Goal: Find specific page/section: Find specific page/section

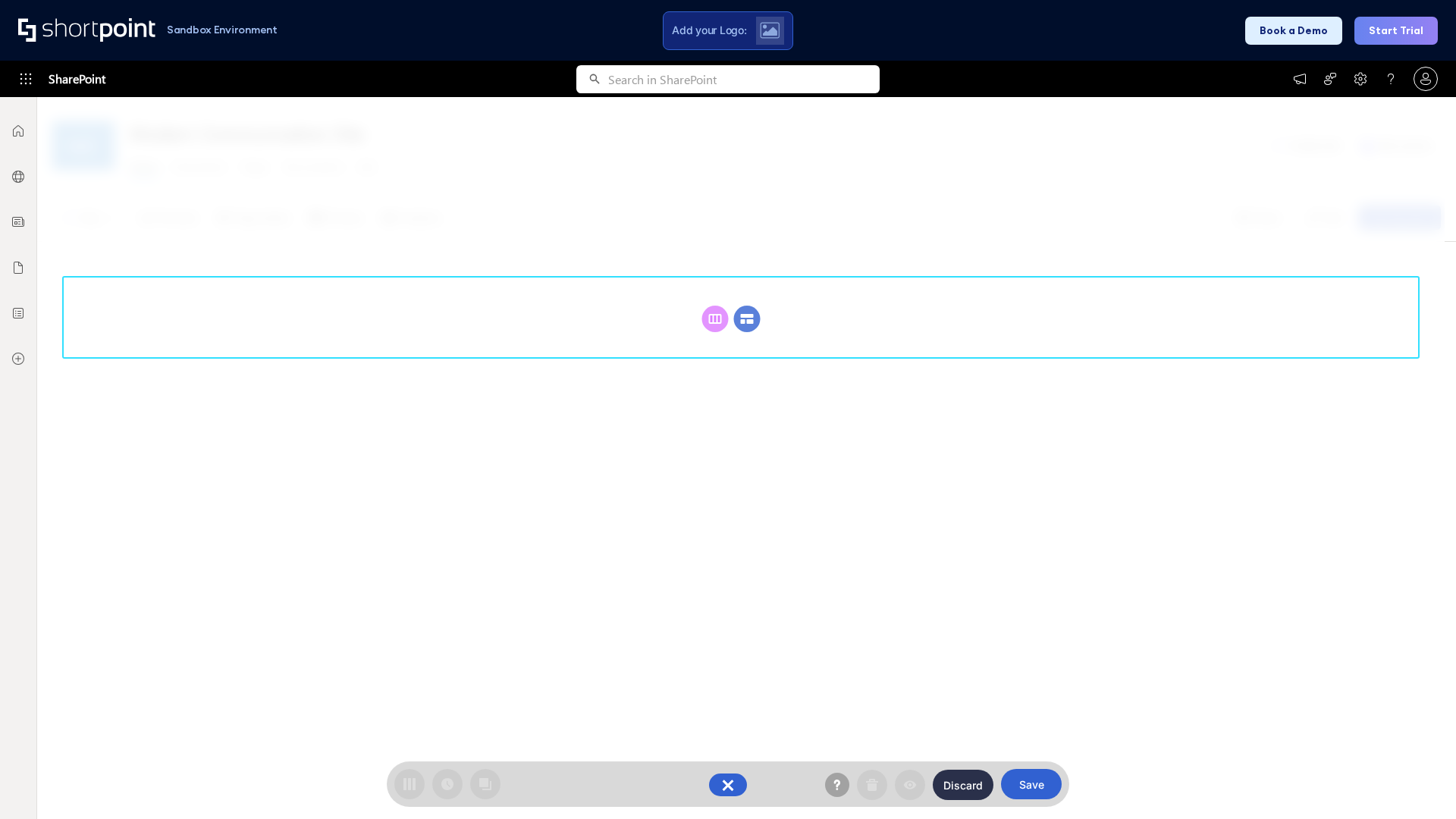
click at [747, 318] on circle at bounding box center [747, 319] width 26 height 26
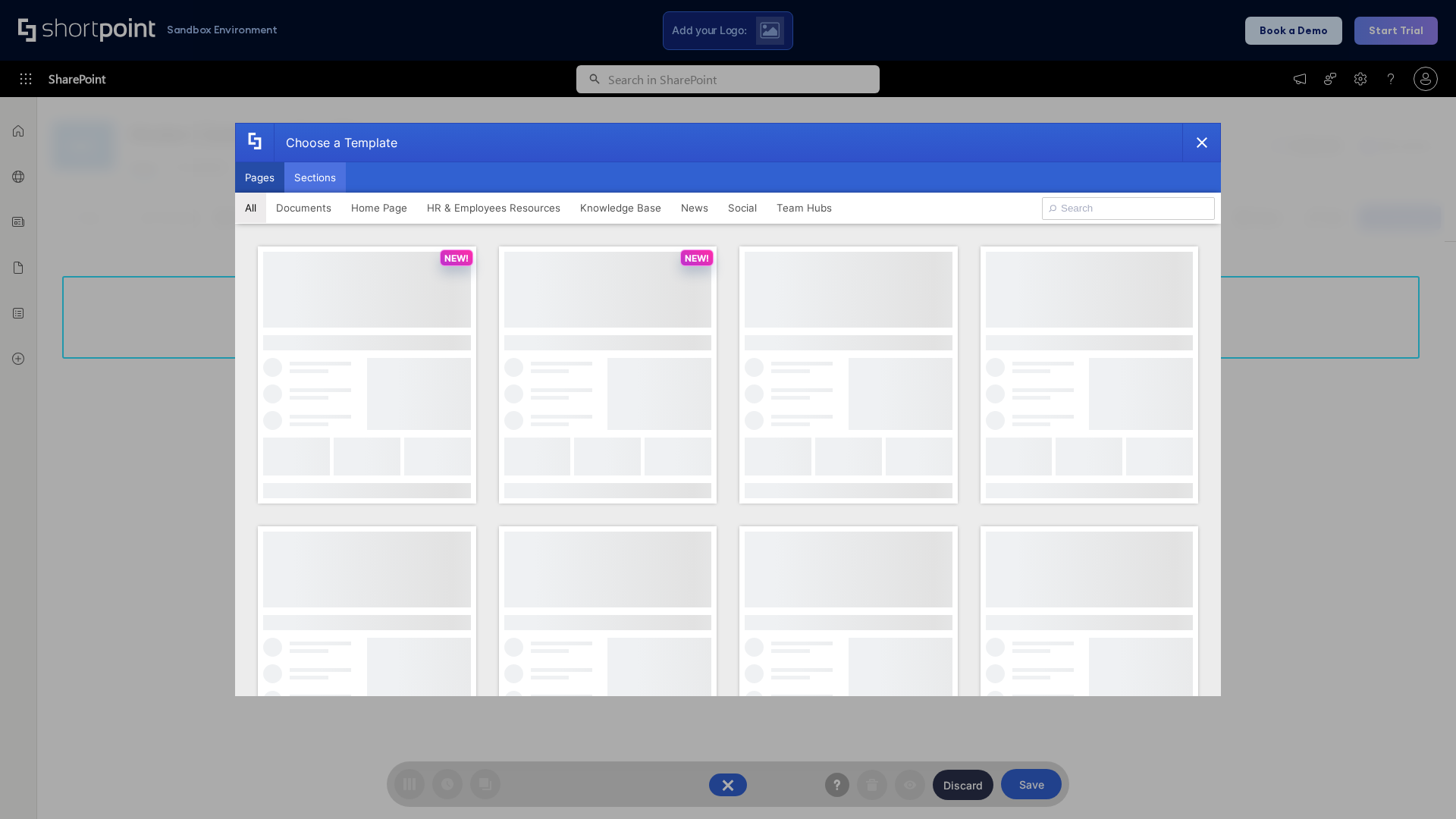
click at [315, 178] on button "Sections" at bounding box center [316, 178] width 62 height 31
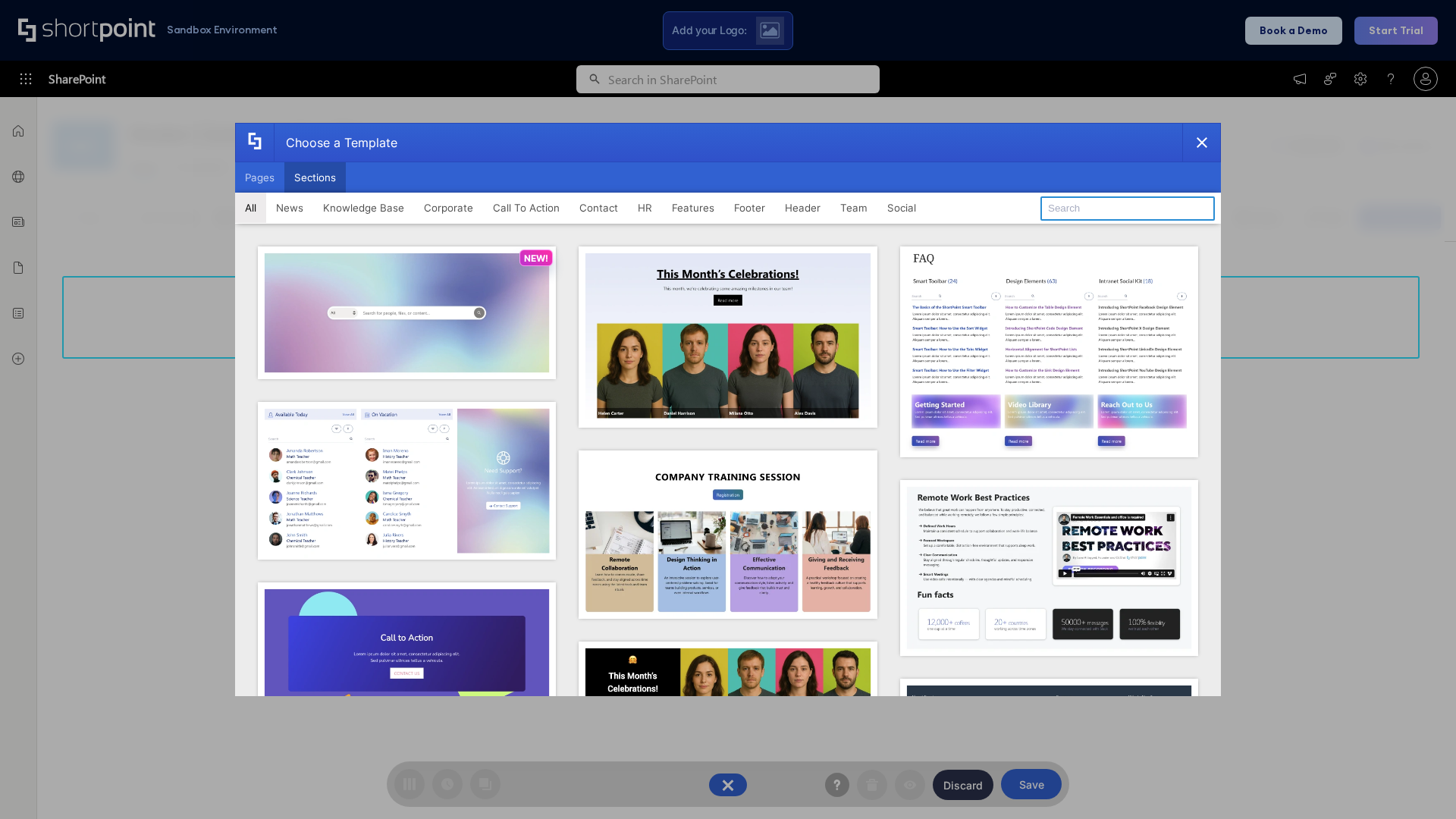
type input "Knowledge Base 4"
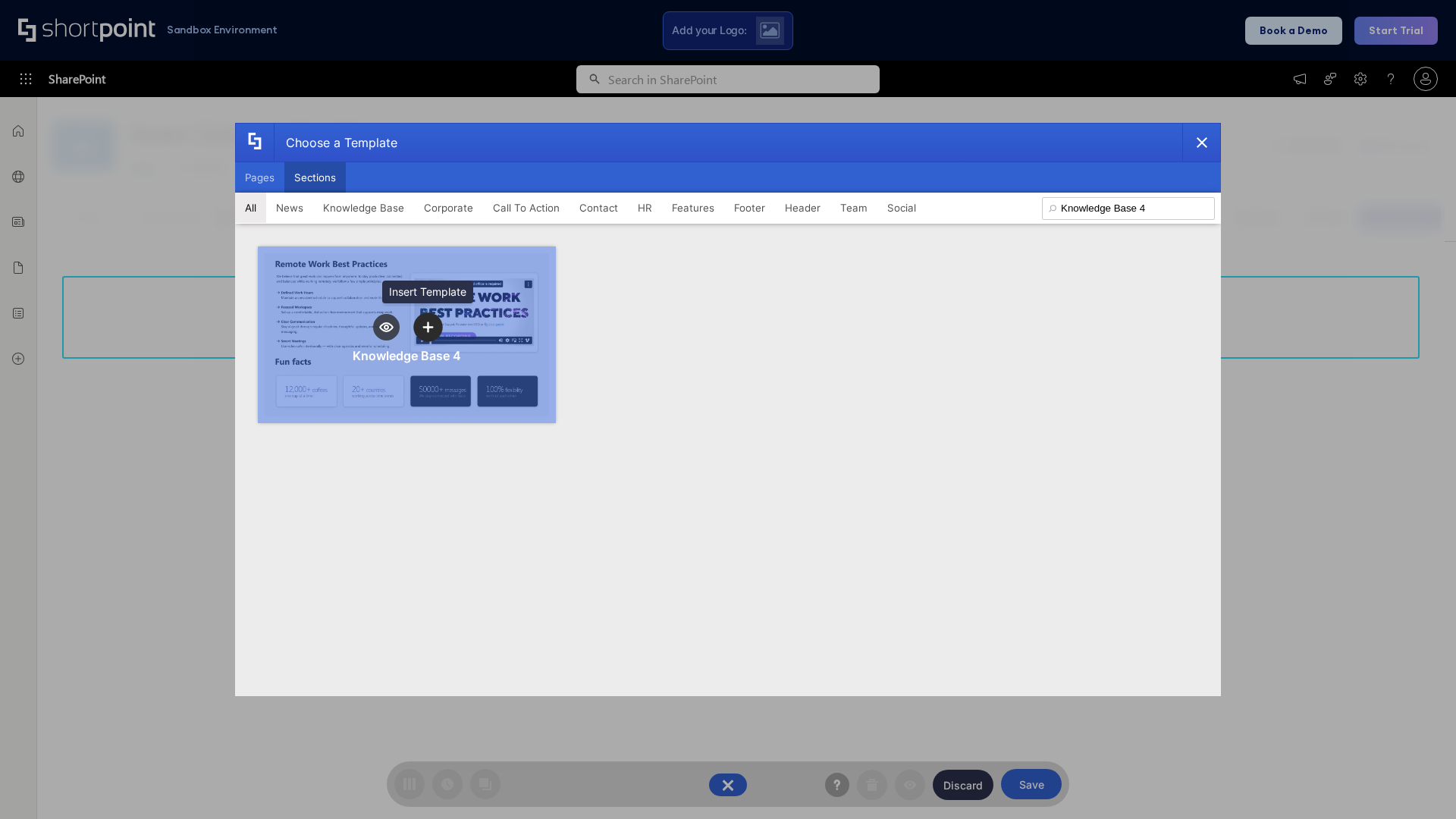
click at [428, 327] on icon "template selector" at bounding box center [428, 327] width 11 height 11
